Goal: Task Accomplishment & Management: Manage account settings

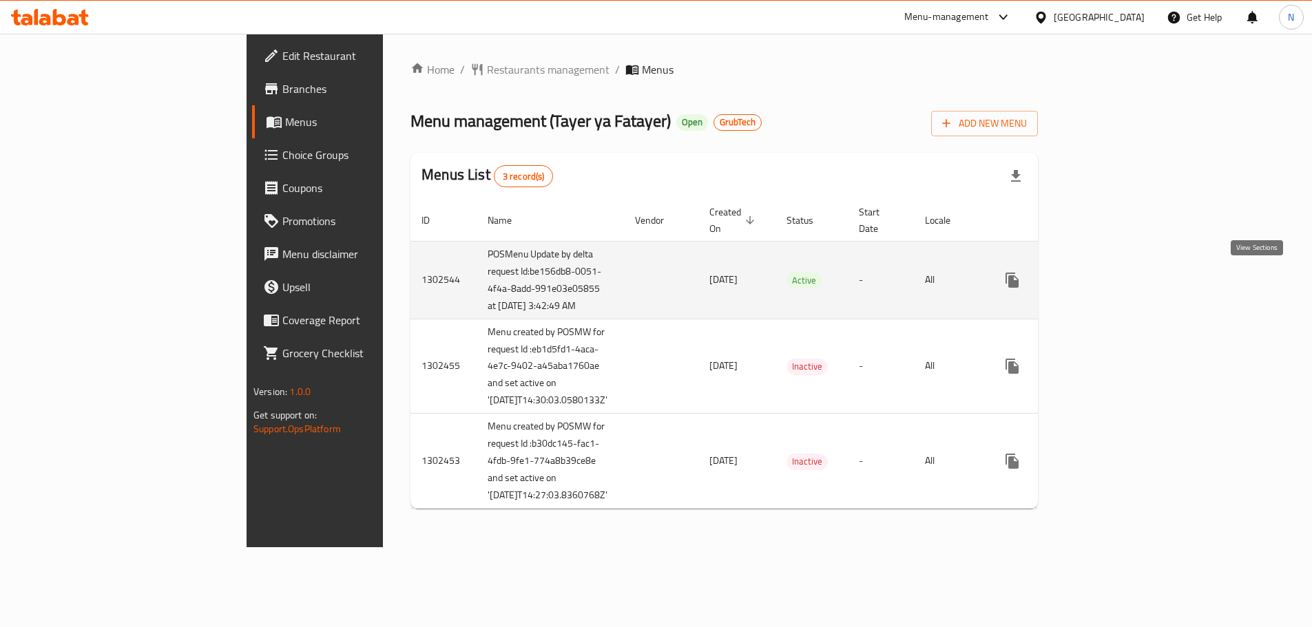
click at [1118, 286] on icon "enhanced table" at bounding box center [1111, 280] width 12 height 12
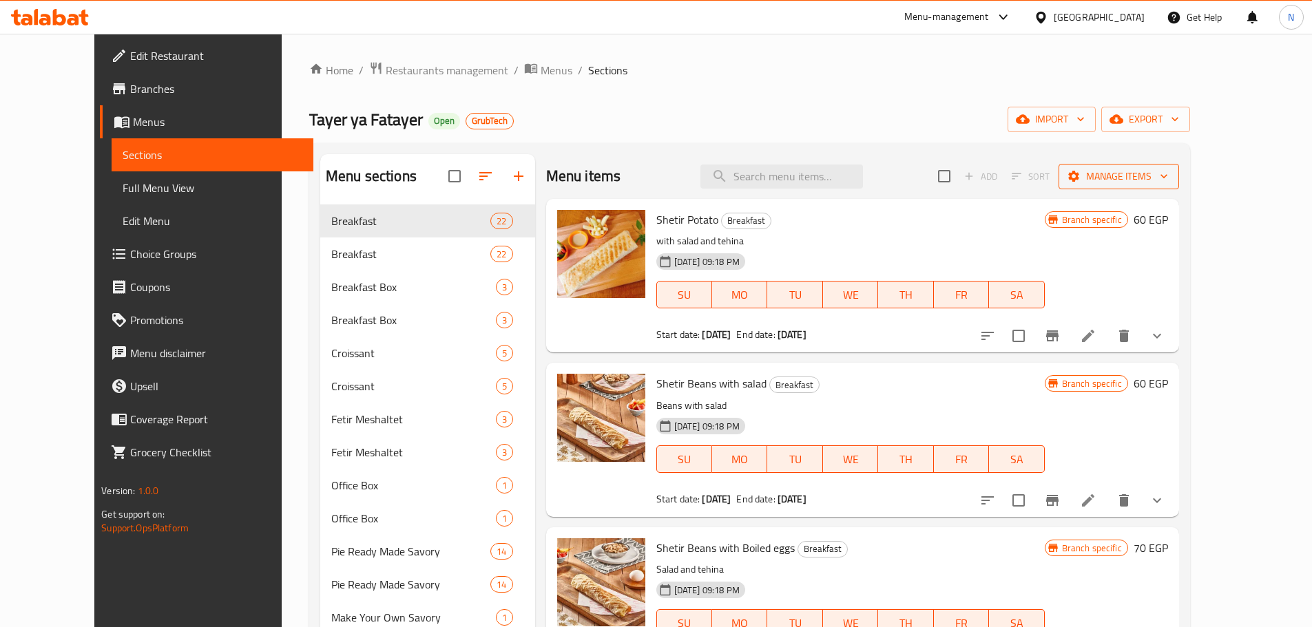
click at [1171, 164] on button "Manage items" at bounding box center [1119, 176] width 121 height 25
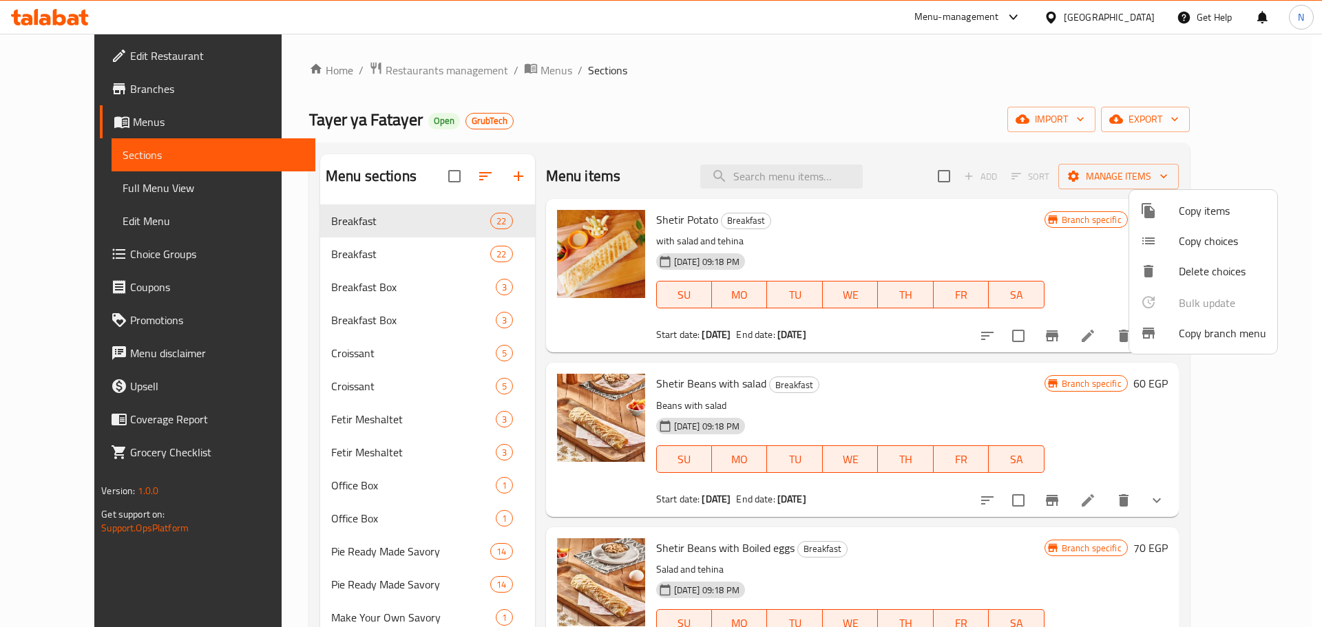
click at [1185, 332] on span "Copy branch menu" at bounding box center [1222, 333] width 87 height 17
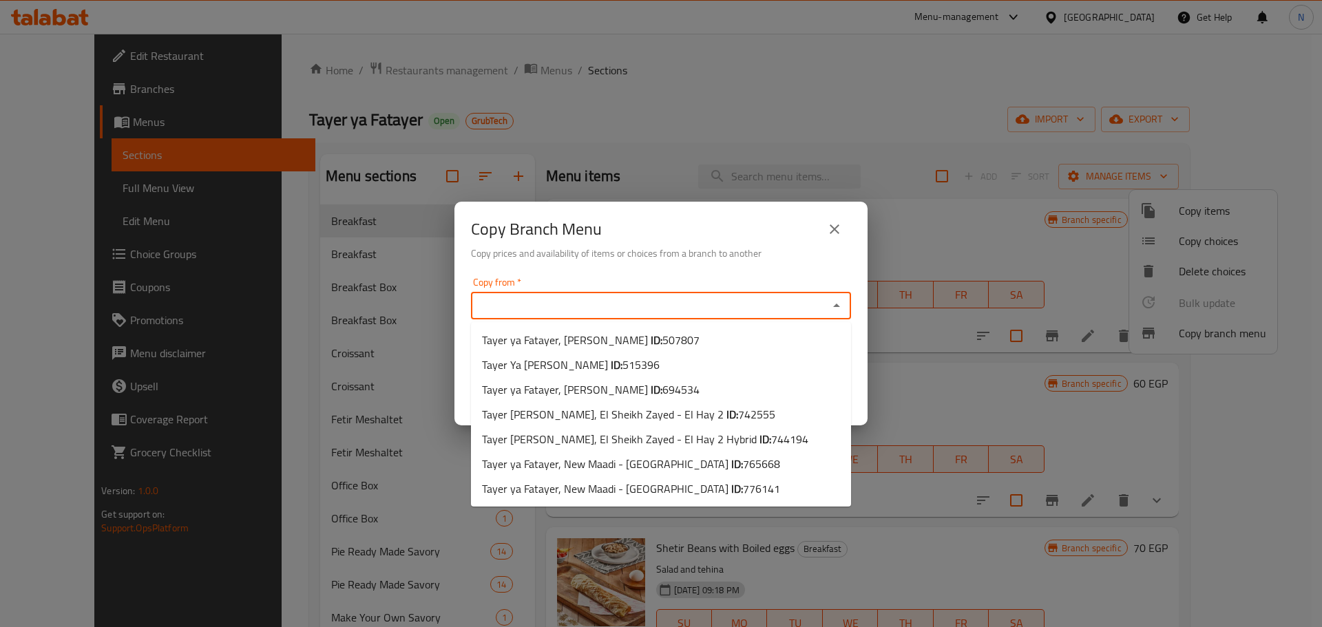
drag, startPoint x: 738, startPoint y: 315, endPoint x: 720, endPoint y: 317, distance: 18.7
click at [735, 317] on div "Copy from *" at bounding box center [661, 306] width 380 height 28
click at [596, 466] on span "Tayer ya Fatayer, New Maadi - Victoria Square ID: 765668" at bounding box center [631, 464] width 298 height 17
type input "Tayer ya Fatayer, New Maadi - Victoria Square"
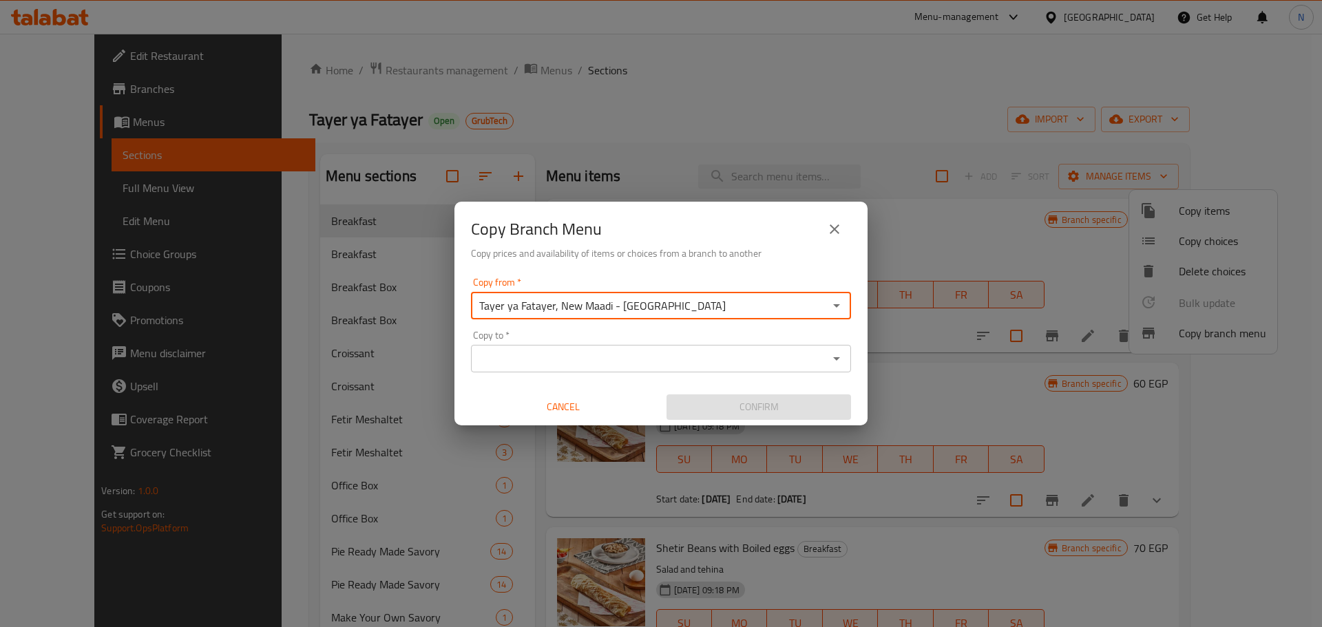
click at [603, 368] on input "Copy to   *" at bounding box center [649, 358] width 349 height 19
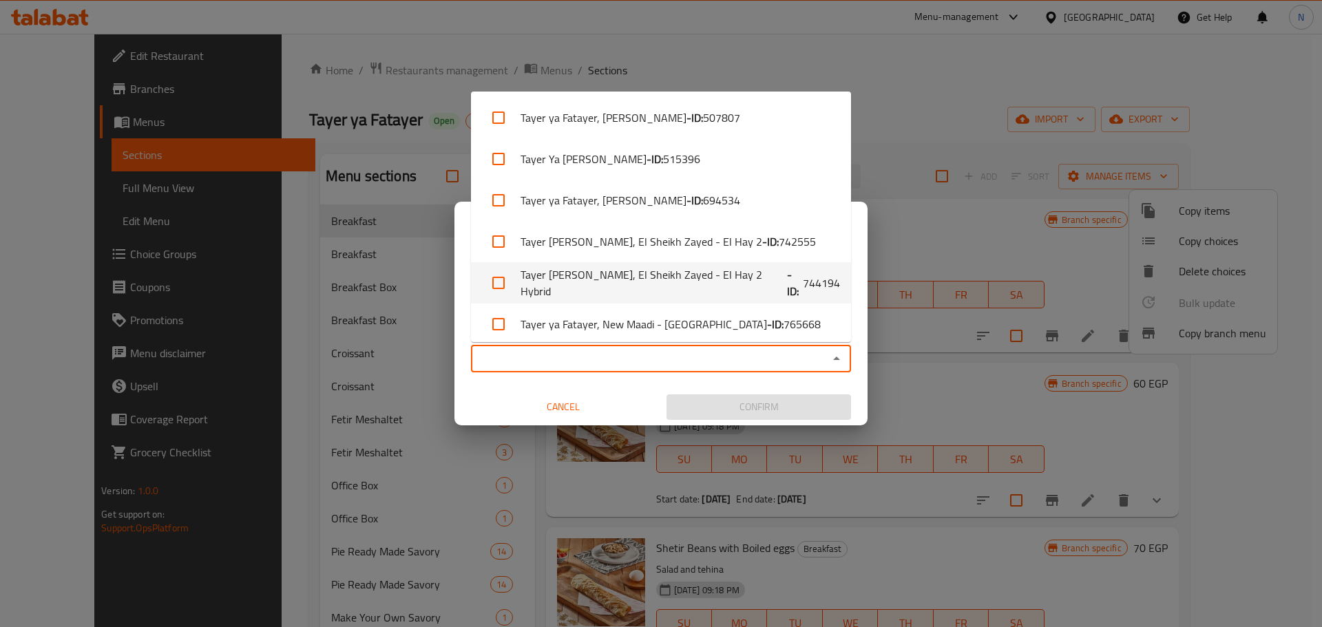
scroll to position [50, 0]
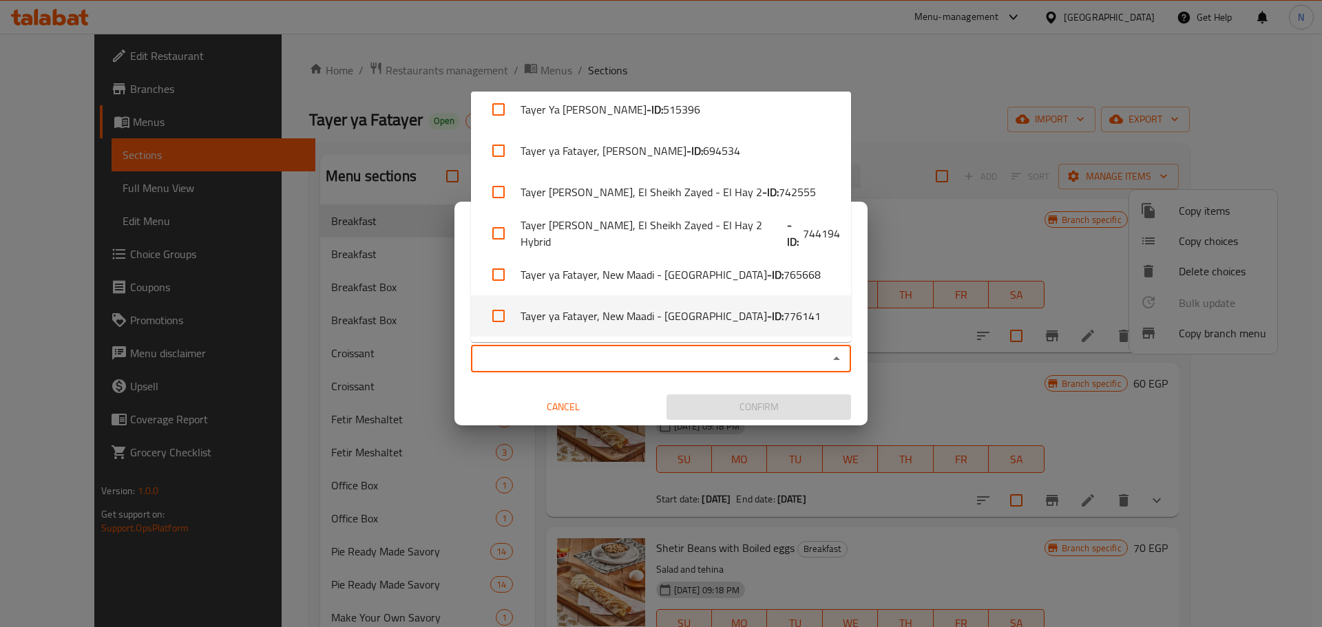
click at [652, 312] on li "Tayer ya Fatayer, New Maadi - Victoria Square - ID: 776141" at bounding box center [661, 315] width 380 height 41
checkbox input "true"
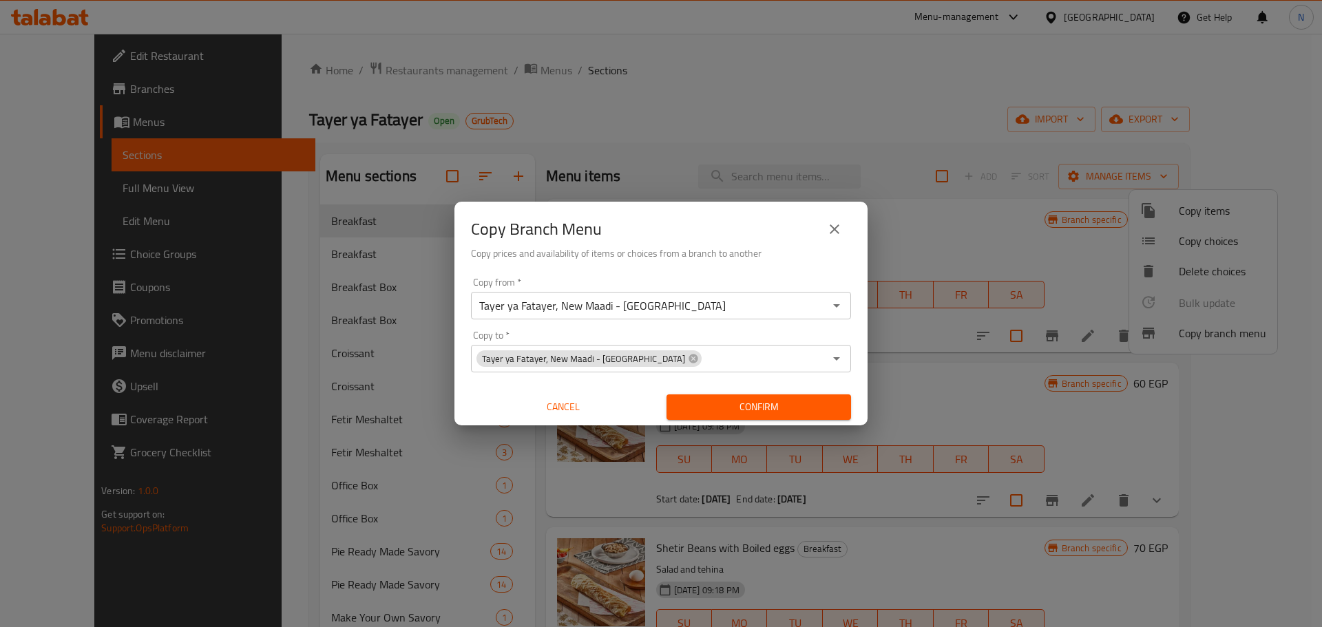
click at [756, 394] on div "Confirm" at bounding box center [759, 407] width 196 height 37
click at [758, 404] on span "Confirm" at bounding box center [759, 407] width 163 height 17
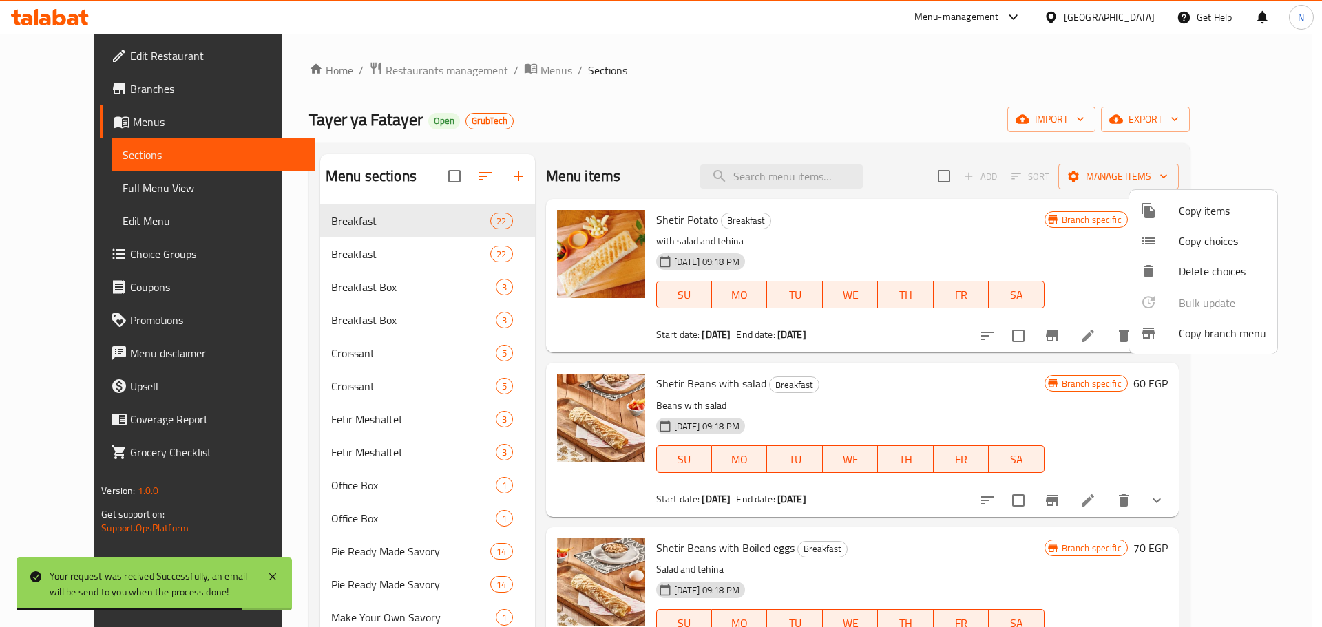
click at [1221, 335] on span "Copy branch menu" at bounding box center [1222, 333] width 87 height 17
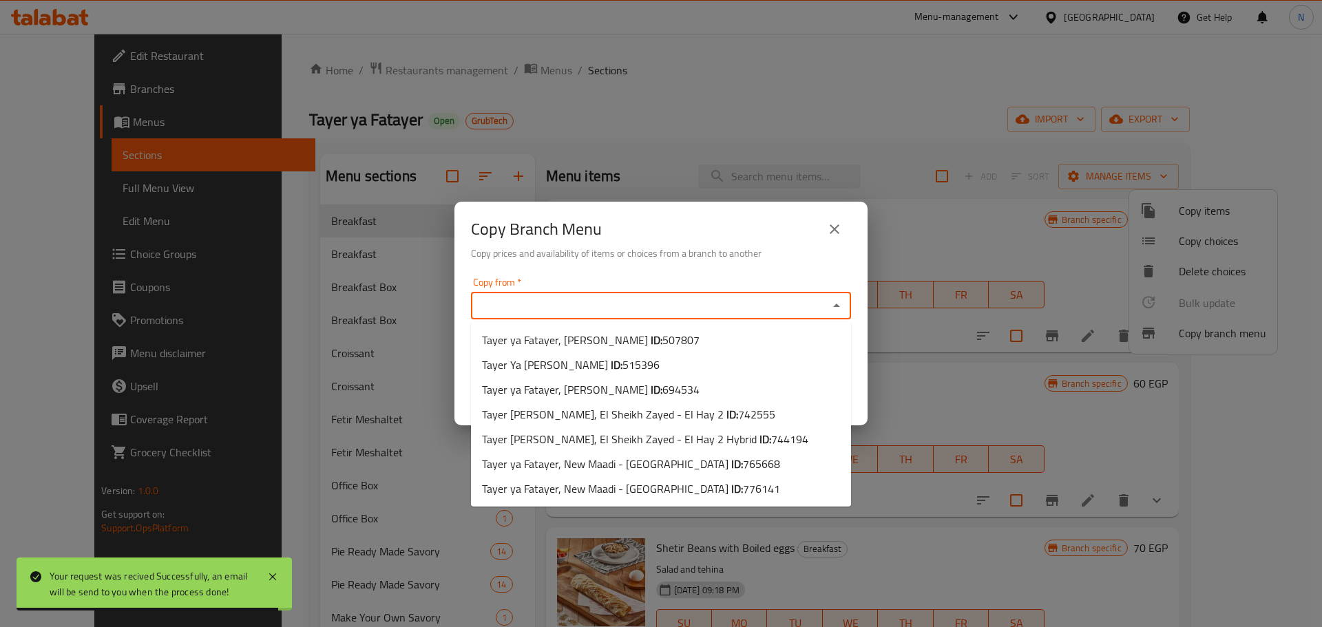
click at [594, 302] on input "Copy from   *" at bounding box center [649, 305] width 349 height 19
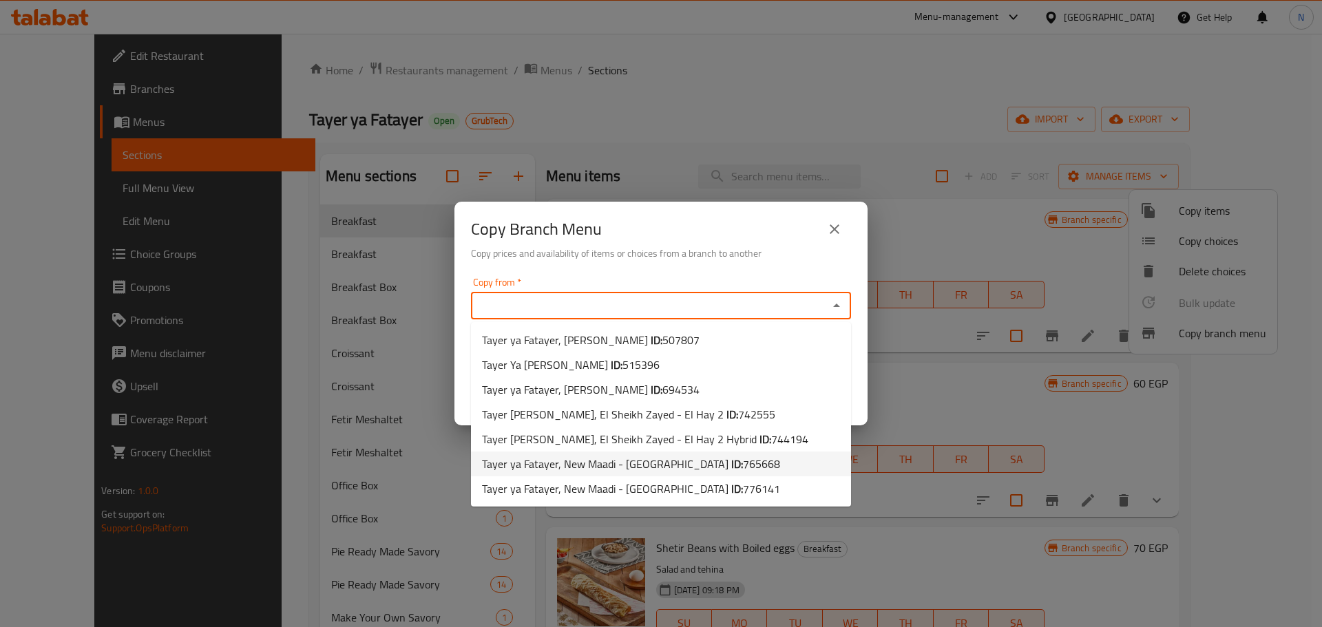
click at [654, 469] on span "Tayer ya Fatayer, New Maadi - Victoria Square ID: 765668" at bounding box center [631, 464] width 298 height 17
type input "Tayer ya Fatayer, New Maadi - Victoria Square"
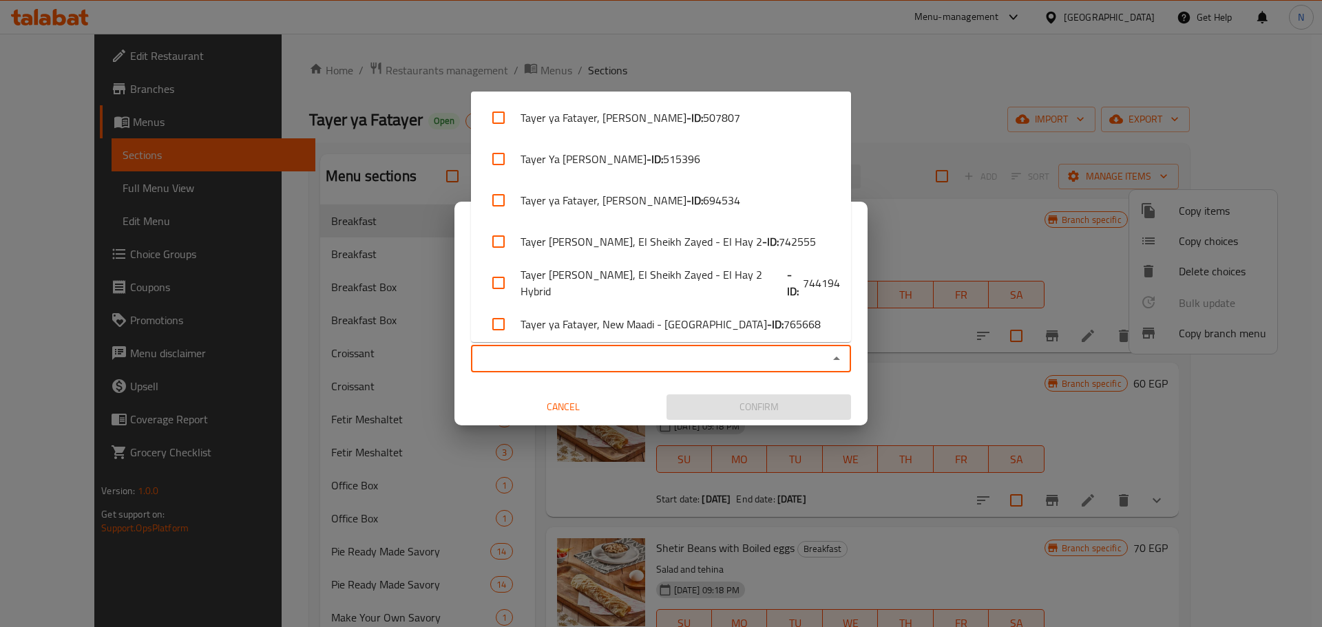
click at [662, 363] on input "Copy to   *" at bounding box center [649, 358] width 349 height 19
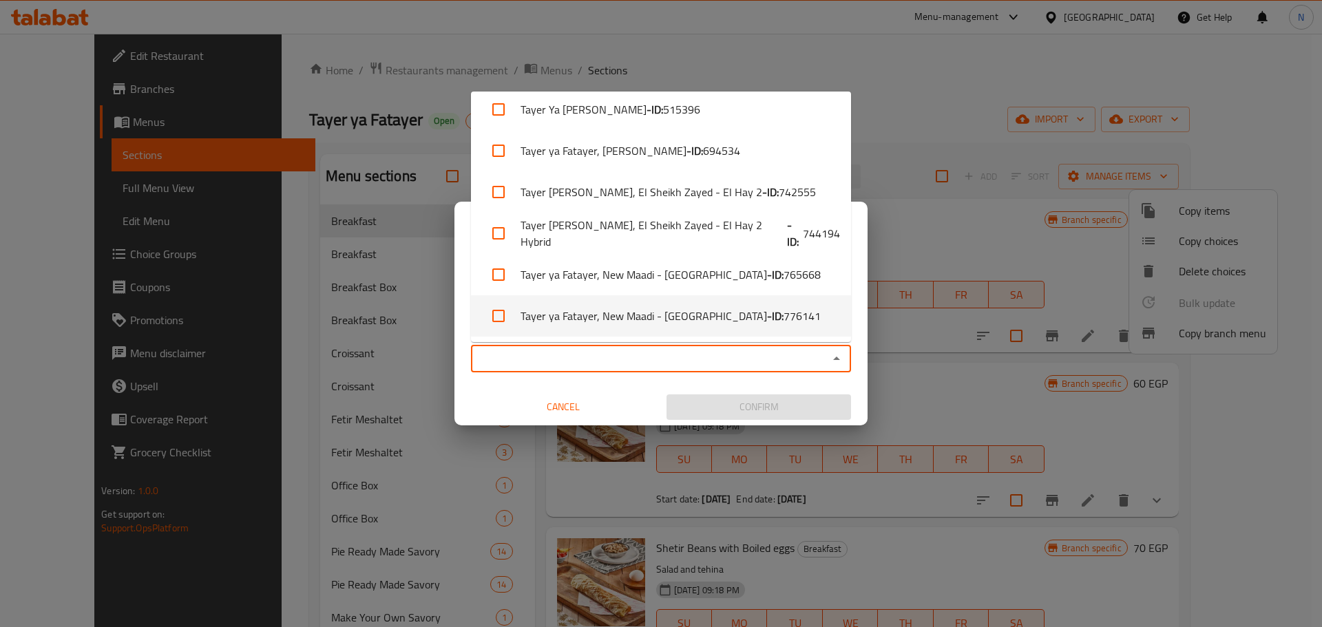
click at [655, 322] on li "Tayer ya Fatayer, New Maadi - Victoria Square - ID: 776141" at bounding box center [661, 315] width 380 height 41
checkbox input "true"
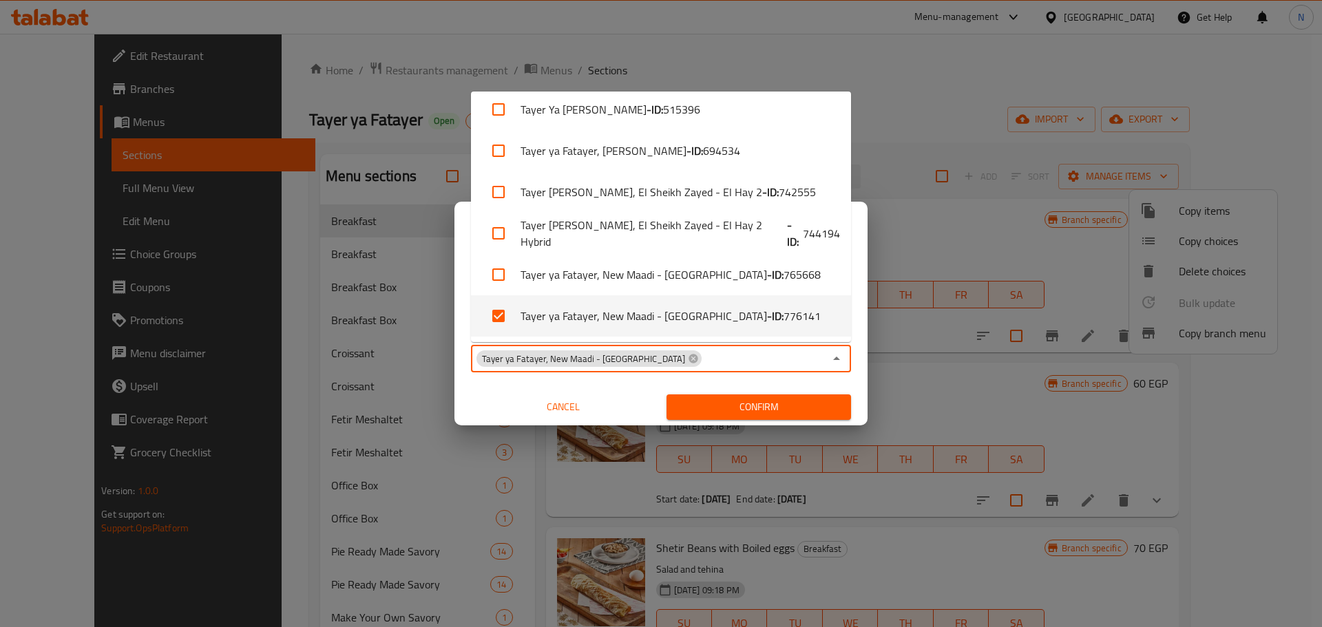
click at [802, 410] on span "Confirm" at bounding box center [759, 407] width 163 height 17
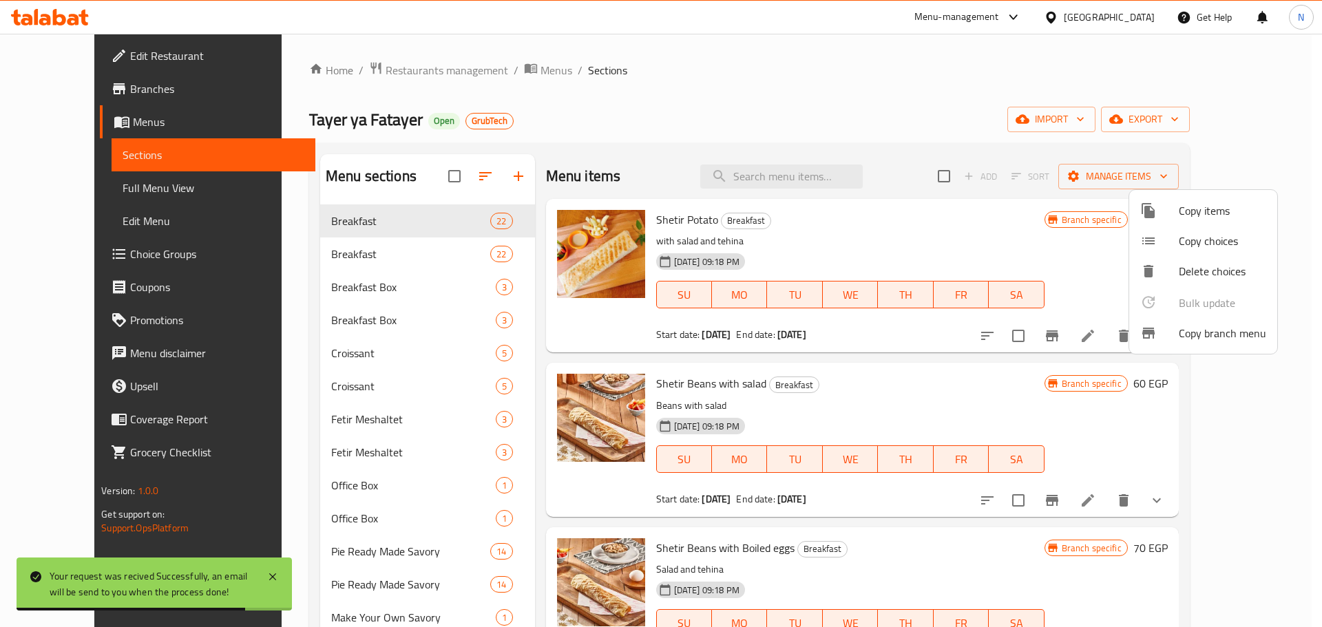
click at [88, 94] on div at bounding box center [661, 313] width 1322 height 627
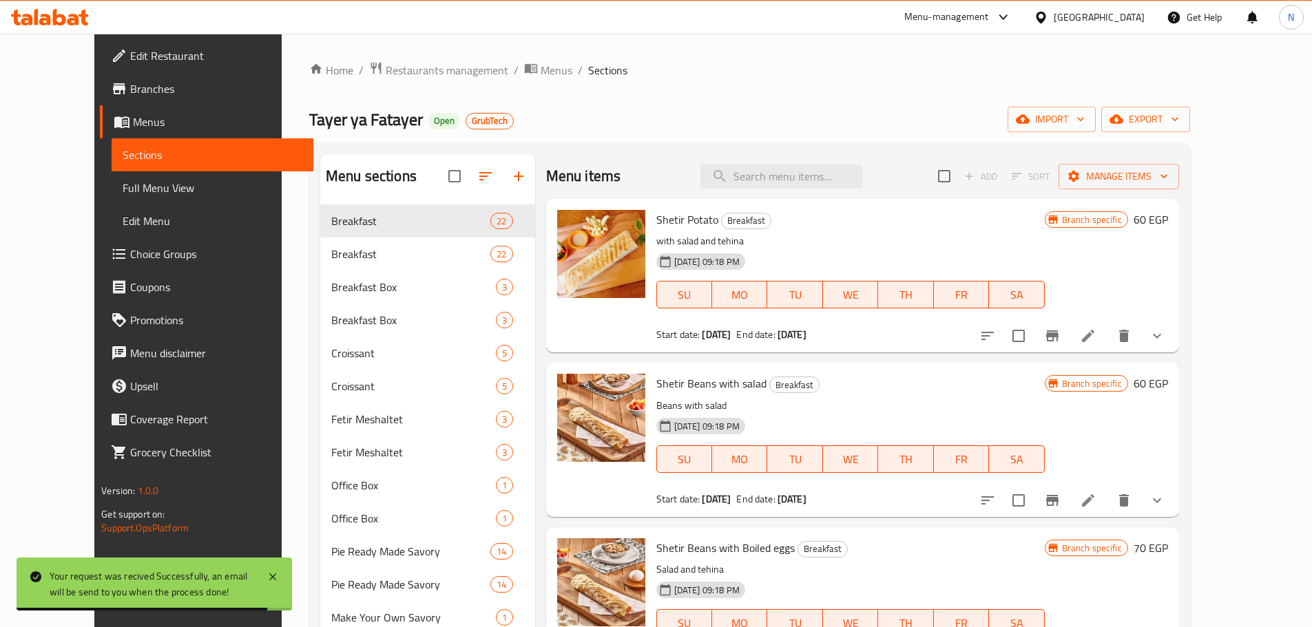
click at [130, 94] on span "Branches" at bounding box center [216, 89] width 172 height 17
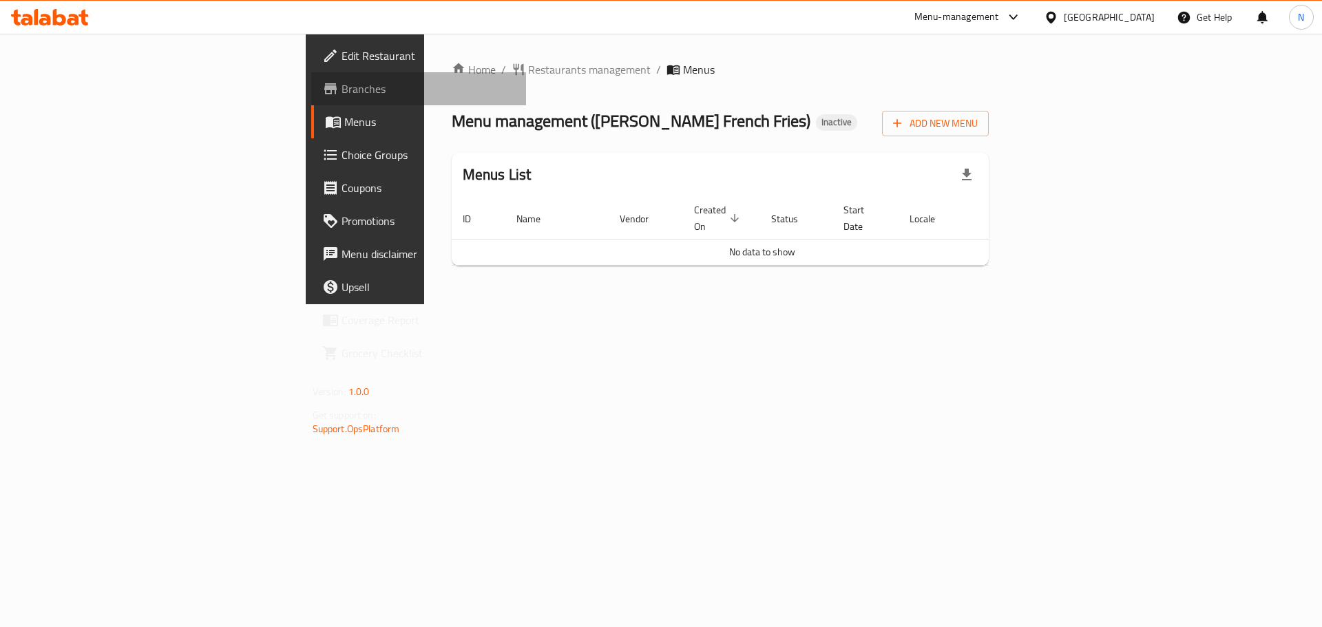
click at [342, 83] on span "Branches" at bounding box center [429, 89] width 174 height 17
click at [978, 125] on span "Add New Menu" at bounding box center [935, 123] width 85 height 17
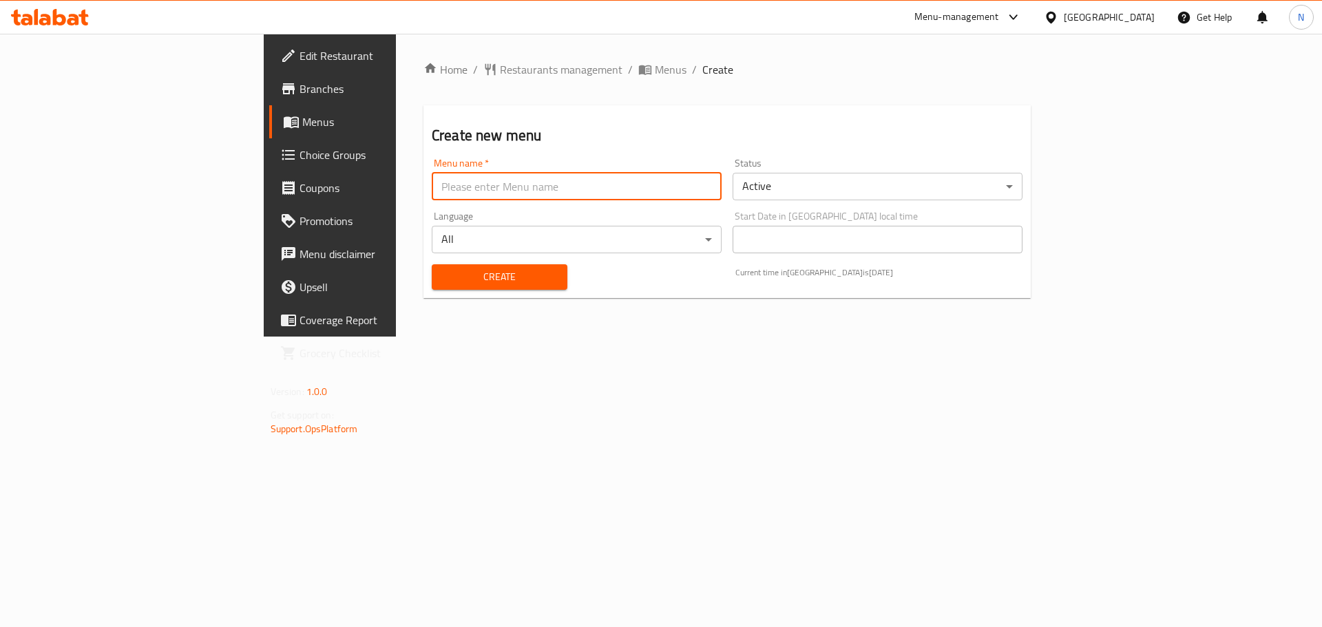
click at [444, 191] on input "text" at bounding box center [577, 187] width 290 height 28
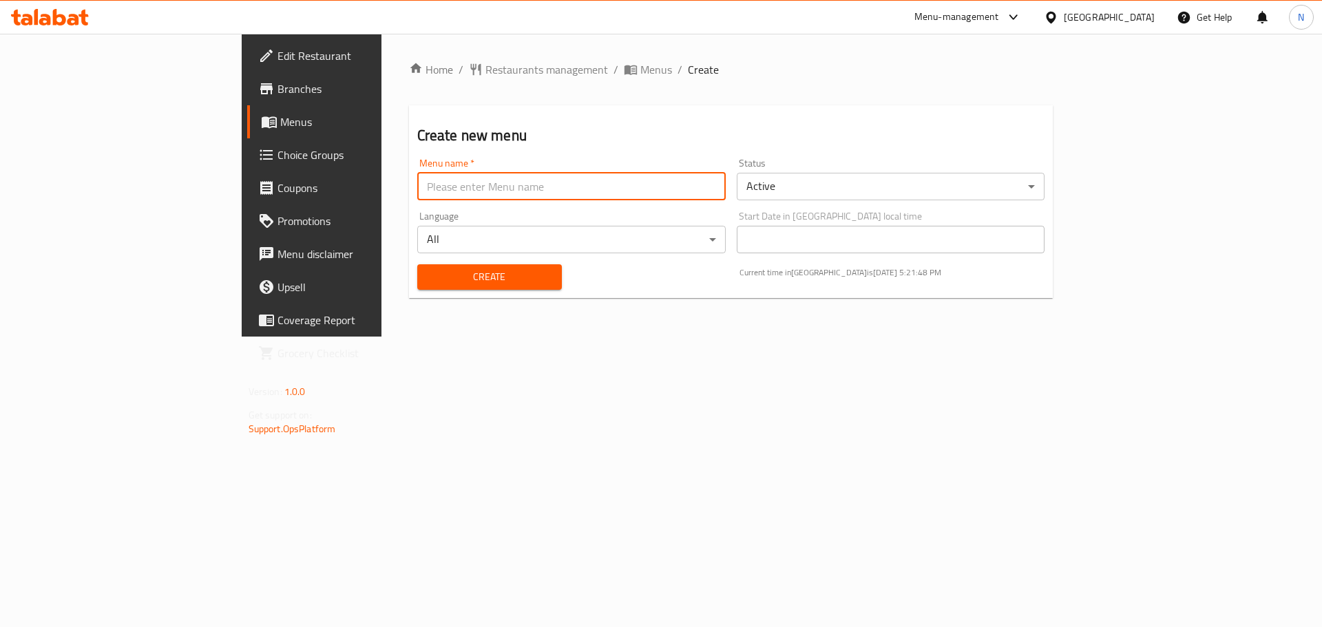
type input "new"
click at [417, 286] on button "Create" at bounding box center [489, 276] width 145 height 25
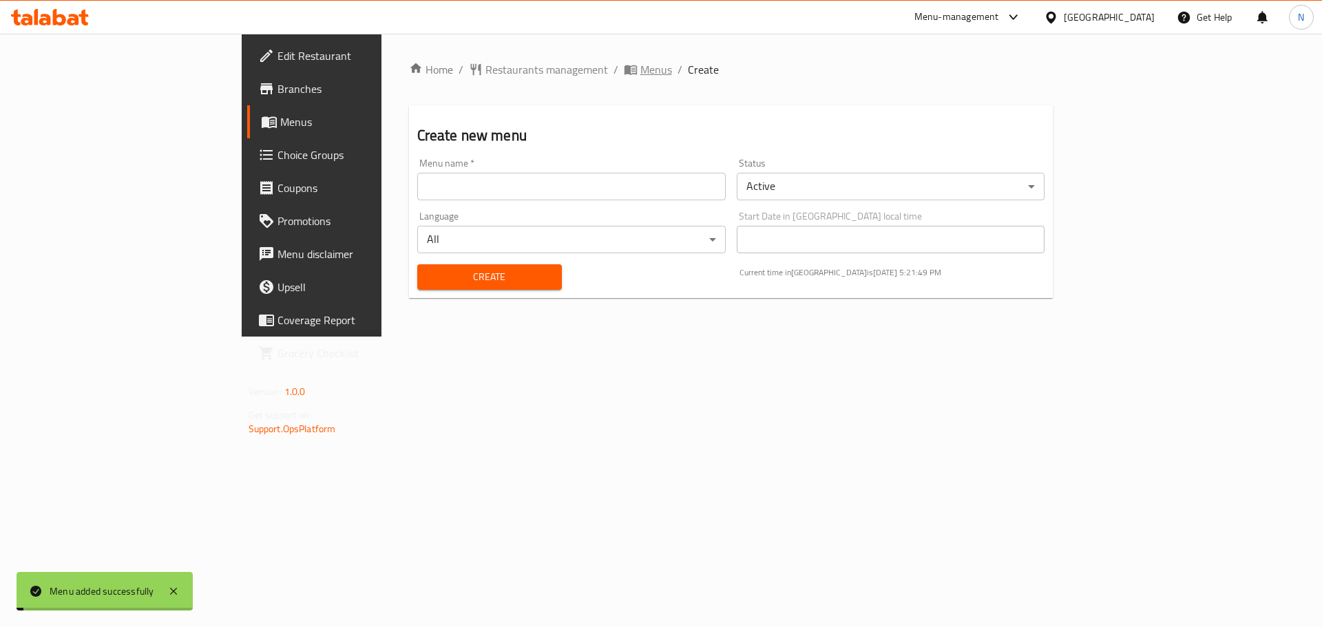
click at [641, 78] on span "Menus" at bounding box center [657, 69] width 32 height 17
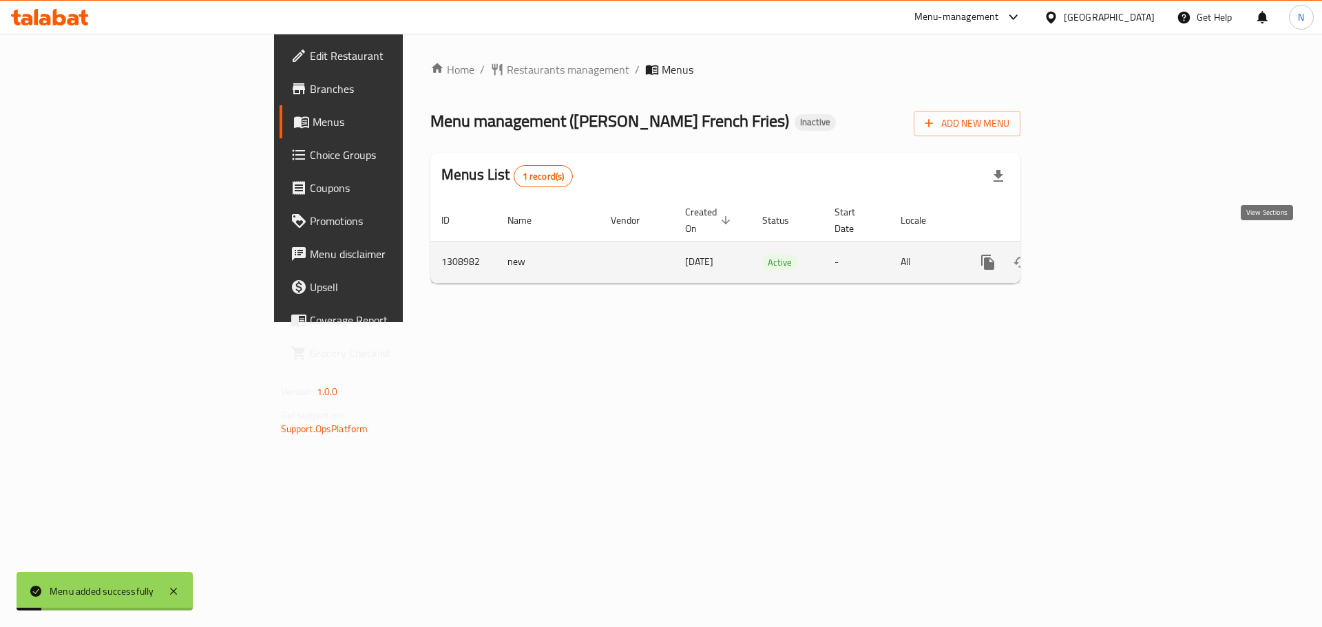
click at [1094, 256] on icon "enhanced table" at bounding box center [1087, 262] width 12 height 12
